Goal: Transaction & Acquisition: Purchase product/service

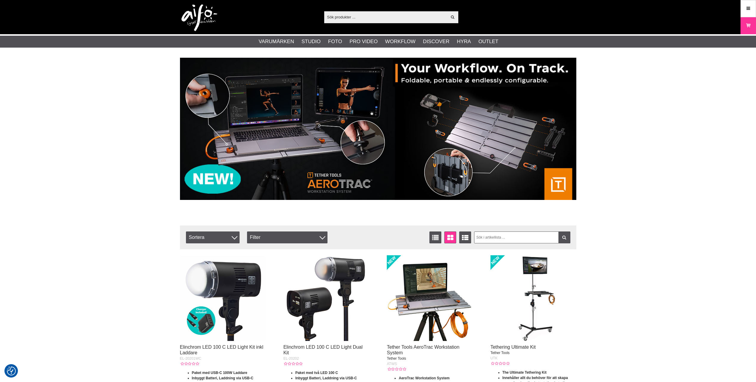
click at [356, 16] on input "text" at bounding box center [385, 17] width 123 height 9
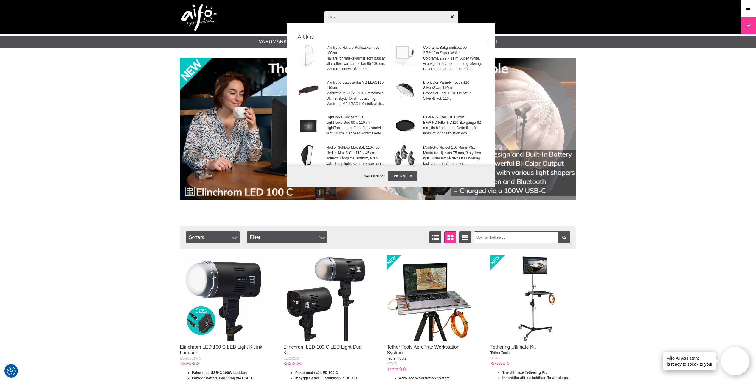
type input "1107"
click at [452, 55] on span "Colorama Bakgrundspapper 2.72x11m Super White" at bounding box center [453, 50] width 60 height 11
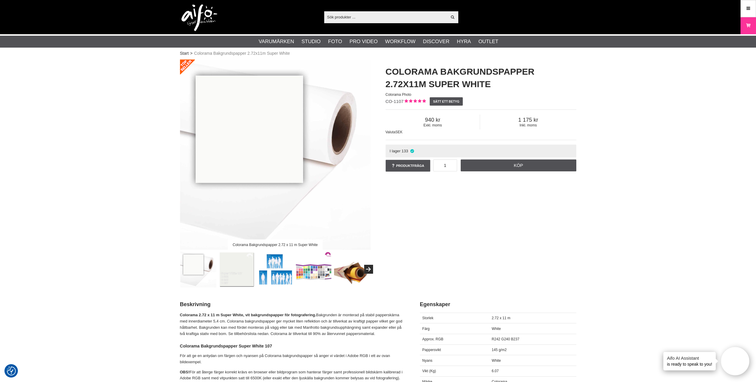
drag, startPoint x: 449, startPoint y: 166, endPoint x: 434, endPoint y: 167, distance: 15.8
click at [434, 167] on input "1" at bounding box center [445, 166] width 24 height 12
drag, startPoint x: 448, startPoint y: 167, endPoint x: 441, endPoint y: 168, distance: 6.6
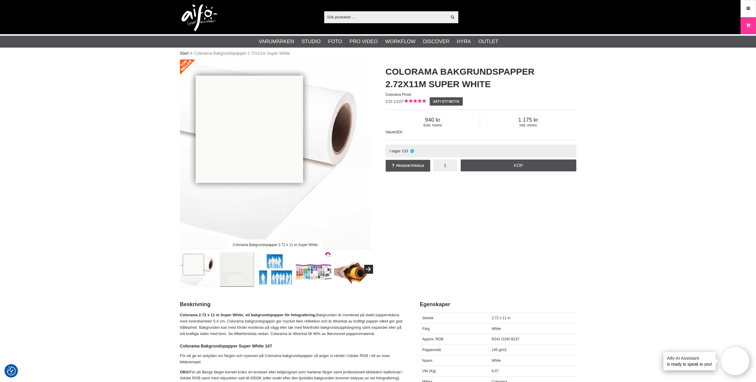
click at [441, 168] on input "1" at bounding box center [445, 166] width 24 height 12
type input "10"
click at [503, 183] on div "Colorama Bakgrundspapper 2.72 x 11 m Super White Colorama Bakgrundspapper 2.72x…" at bounding box center [377, 174] width 411 height 228
click at [511, 167] on link "Köp" at bounding box center [519, 166] width 116 height 12
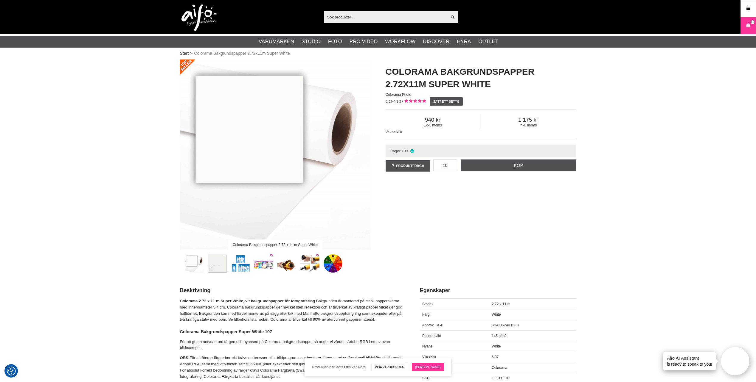
click at [429, 368] on link "[PERSON_NAME]" at bounding box center [428, 367] width 32 height 8
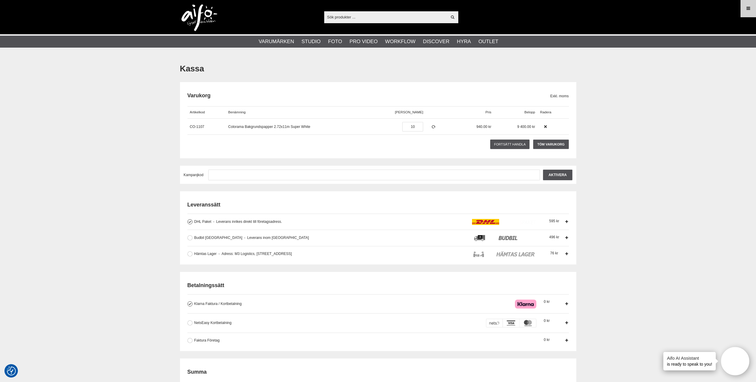
type input "[PERSON_NAME][EMAIL_ADDRESS][DOMAIN_NAME]"
click at [751, 5] on link "Meny" at bounding box center [748, 8] width 15 height 14
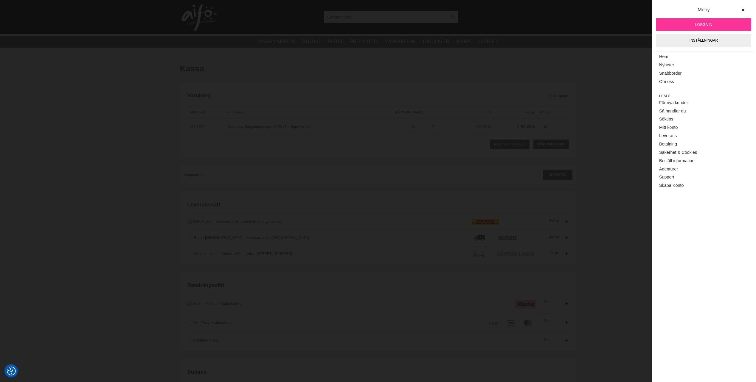
click at [700, 21] on link "Logga in" at bounding box center [703, 24] width 95 height 13
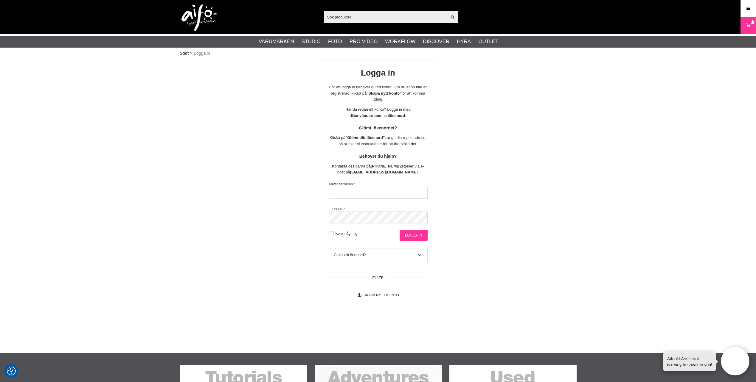
type input "[PERSON_NAME][EMAIL_ADDRESS][DOMAIN_NAME]"
click at [412, 235] on input "Logga in" at bounding box center [413, 235] width 28 height 11
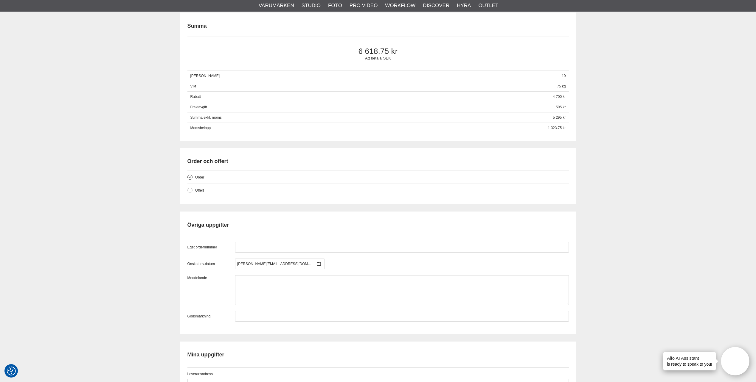
scroll to position [328, 0]
click at [602, 184] on div "Kassa [GEOGRAPHIC_DATA] Exkl. moms Artikelkod Benämning Antal Pris [GEOGRAPHIC_…" at bounding box center [378, 139] width 756 height 819
click at [261, 248] on input "text" at bounding box center [402, 247] width 334 height 11
drag, startPoint x: 253, startPoint y: 249, endPoint x: 224, endPoint y: 255, distance: 29.5
click at [230, 253] on div "Eget ordernummer 69197 Önskat lev.datum david@goecker.se september 2025 m t o t…" at bounding box center [377, 282] width 381 height 80
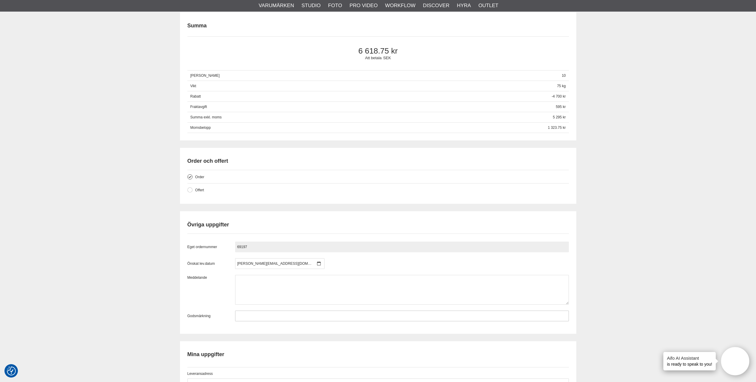
type input "69197"
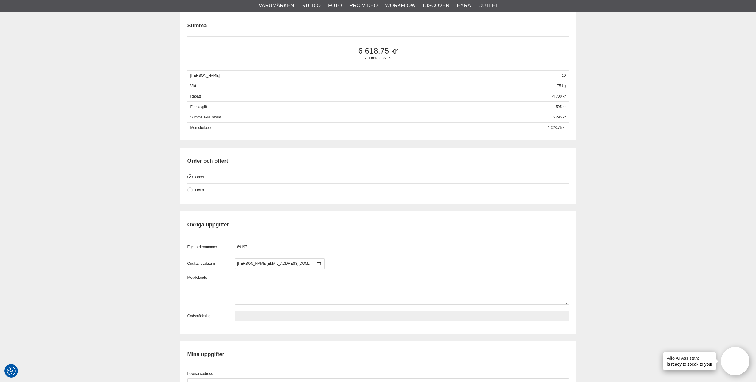
click at [249, 316] on input "text" at bounding box center [402, 316] width 334 height 11
paste input "69197"
type input "69197"
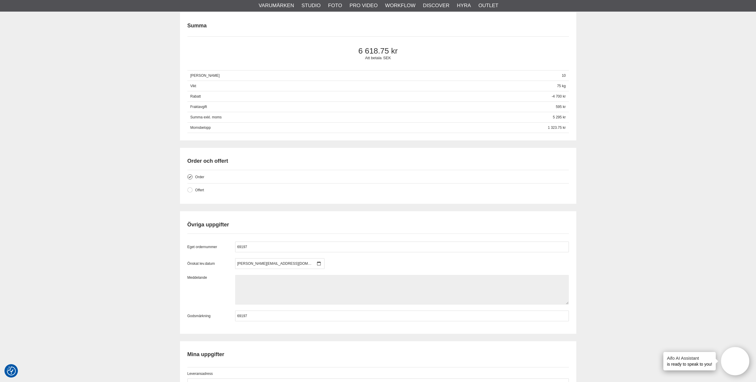
drag, startPoint x: 243, startPoint y: 286, endPoint x: 246, endPoint y: 287, distance: 3.4
click at [243, 286] on textarea at bounding box center [402, 290] width 334 height 30
type textarea "har en annan order jag tror går i morgon onsdag / david"
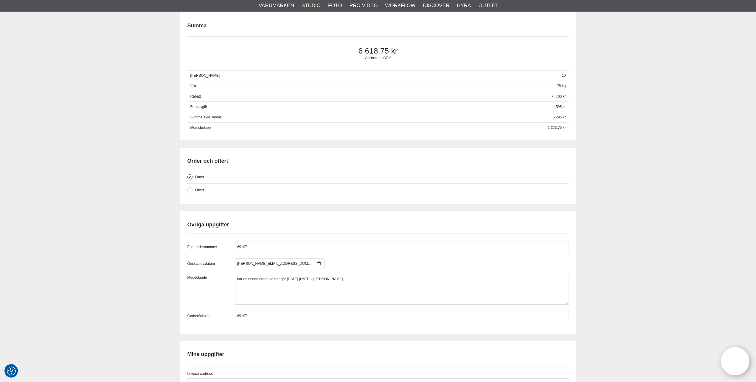
click at [597, 263] on div "Kassa Varukorg Exkl. moms Artikelkod Benämning Antal Pris Rabatt Belopp Radera …" at bounding box center [378, 139] width 756 height 819
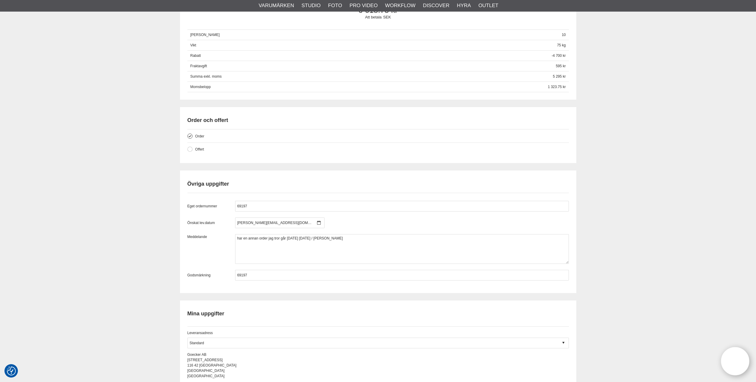
scroll to position [477, 0]
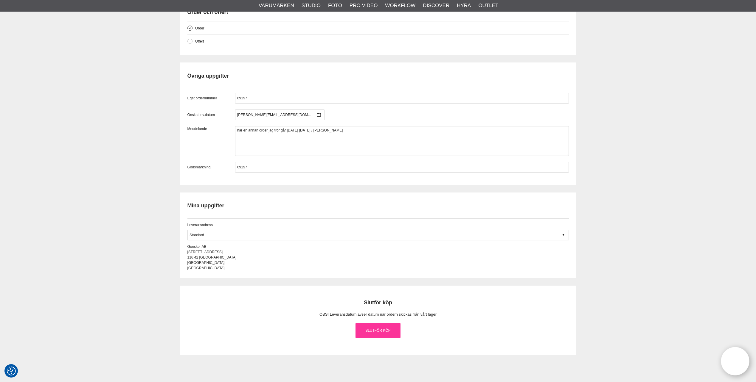
click at [381, 330] on link "Slutför köp" at bounding box center [377, 330] width 45 height 15
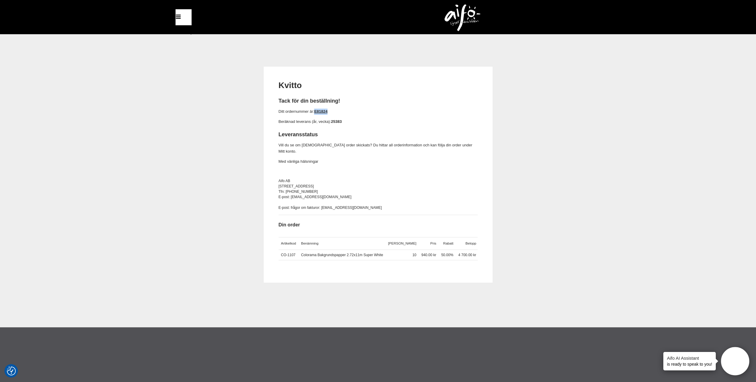
drag, startPoint x: 330, startPoint y: 113, endPoint x: 316, endPoint y: 115, distance: 14.6
click at [316, 115] on p "Ditt ordernummer är: E81824" at bounding box center [378, 112] width 199 height 6
copy link "E81824"
click at [193, 142] on div "Kvitto Tack för din beställning! Ditt ordernummer är: E81824 Beräknad leverans …" at bounding box center [378, 175] width 396 height 216
